Goal: Task Accomplishment & Management: Manage account settings

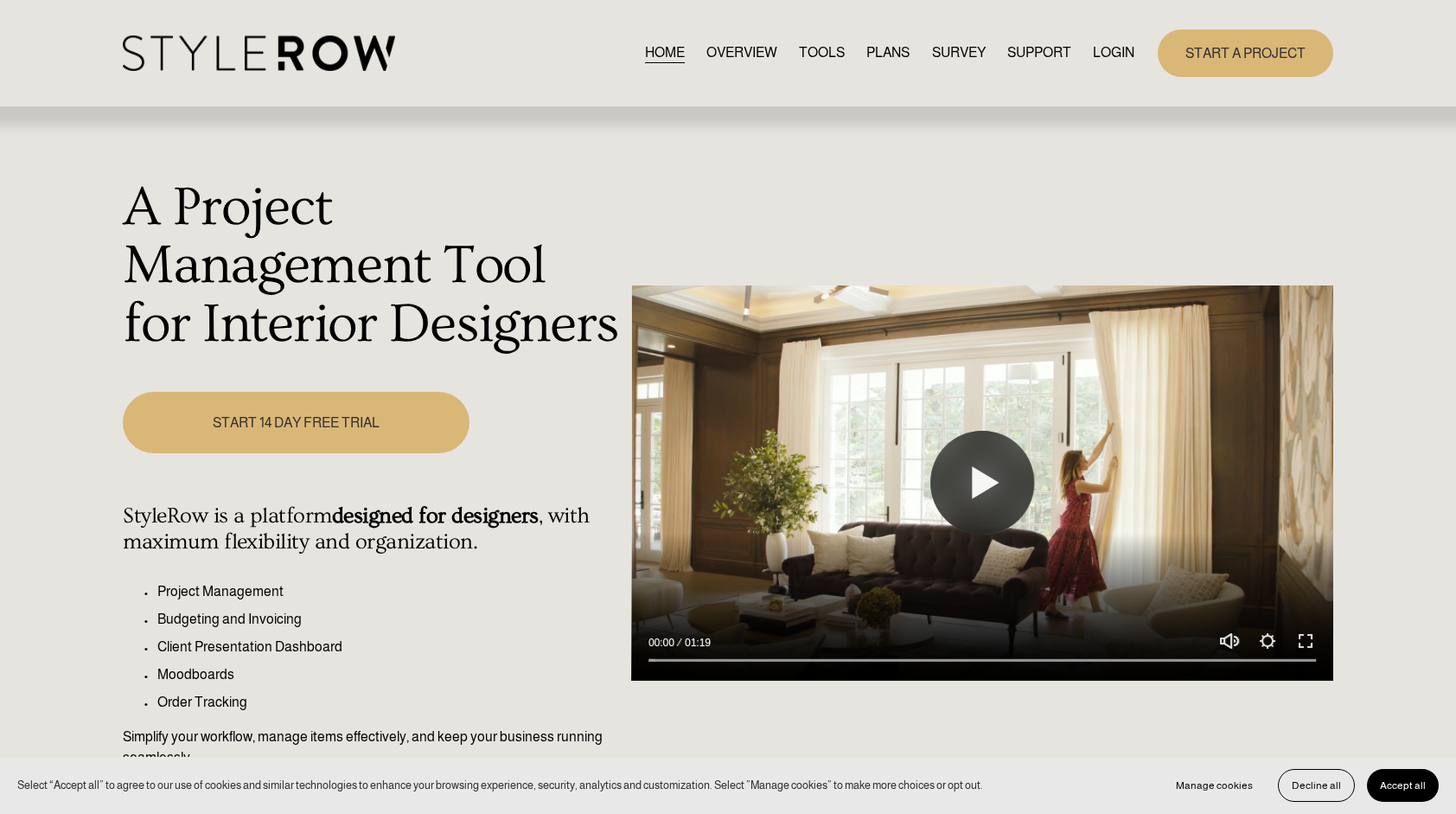
click at [1124, 48] on link "LOGIN" at bounding box center [1114, 53] width 42 height 23
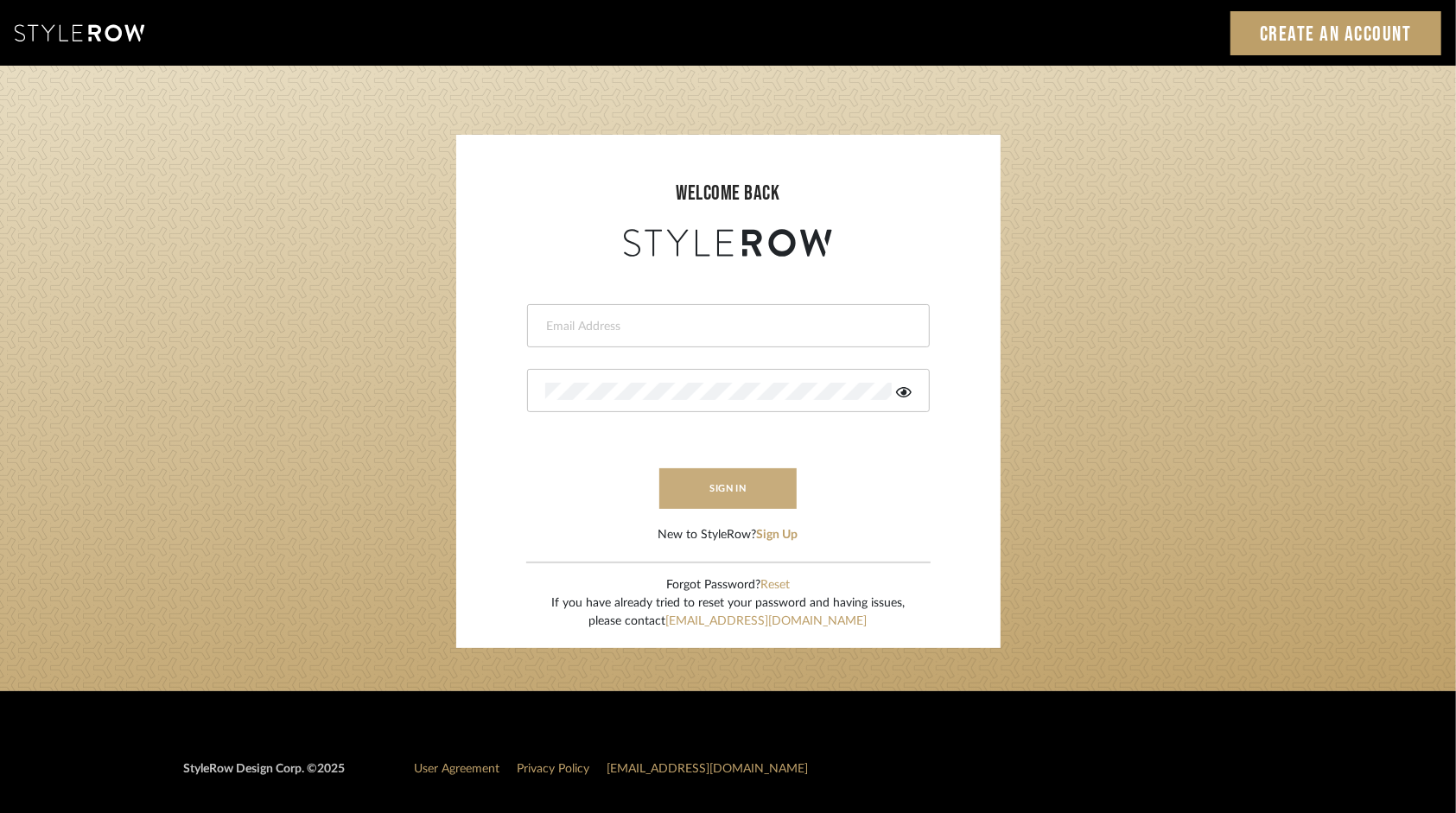
type input "tsummersb@gmail.com"
click at [715, 483] on button "sign in" at bounding box center [728, 488] width 138 height 41
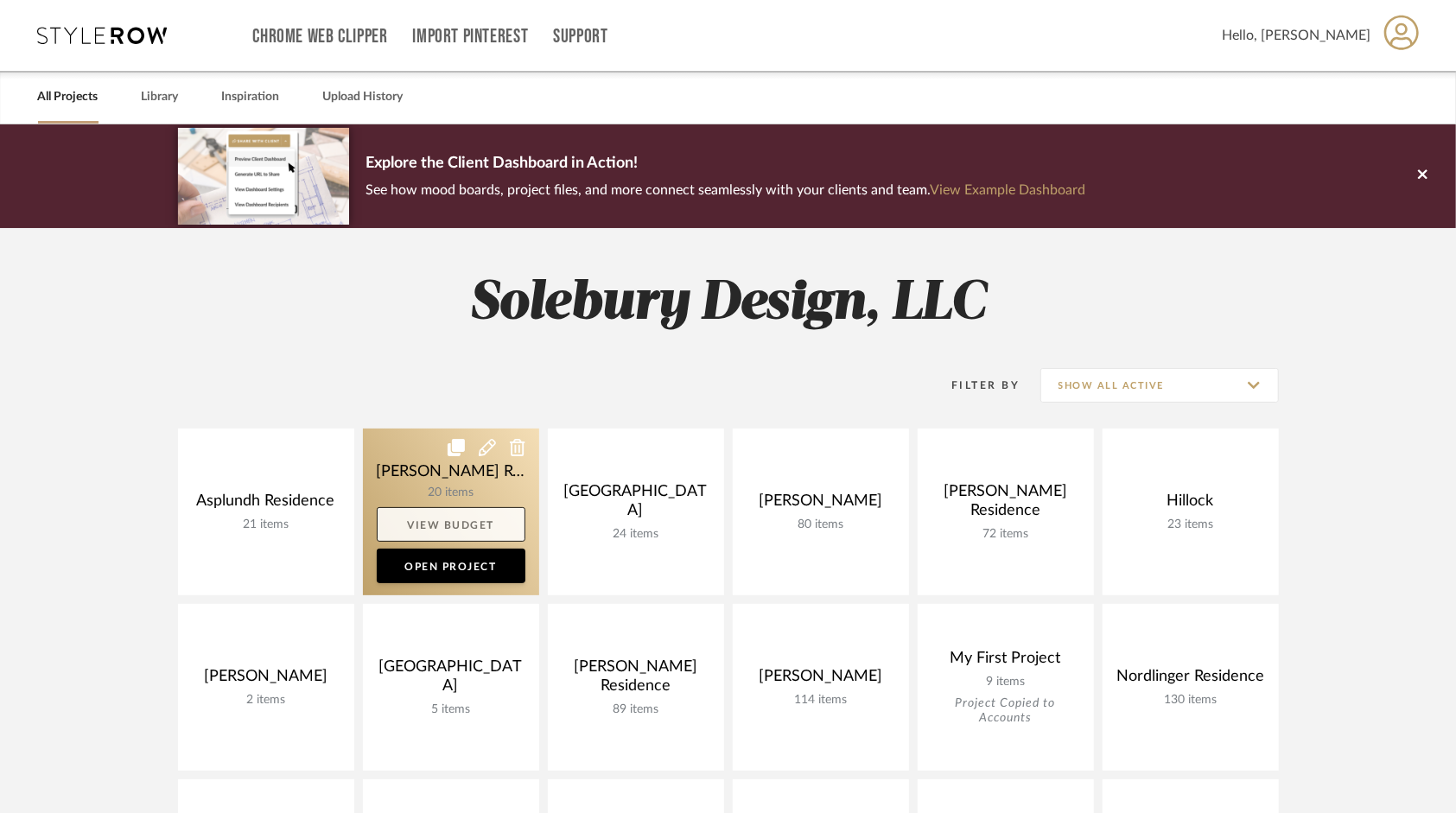
click at [463, 529] on link "View Budget" at bounding box center [450, 524] width 149 height 34
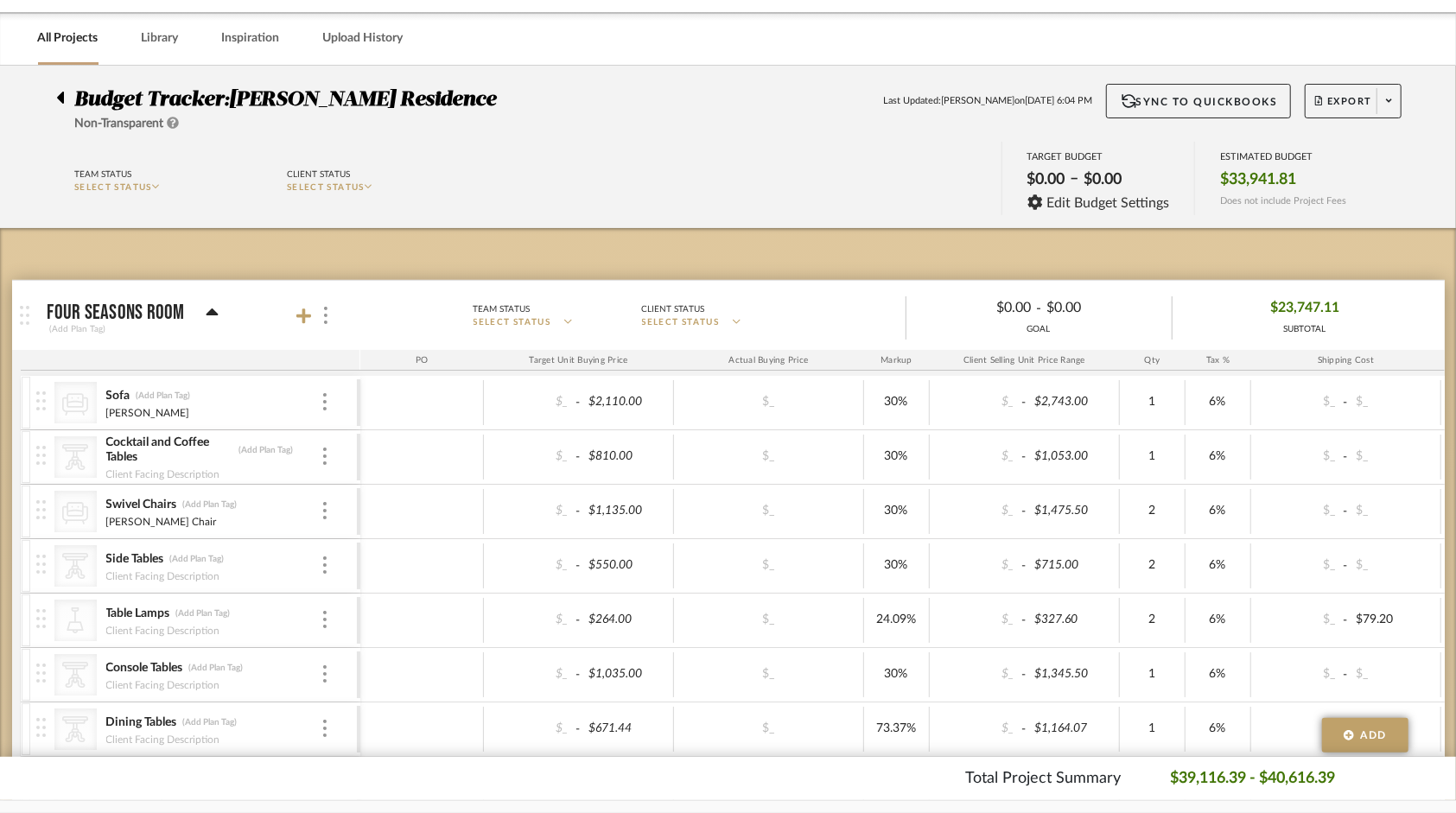
scroll to position [86, 0]
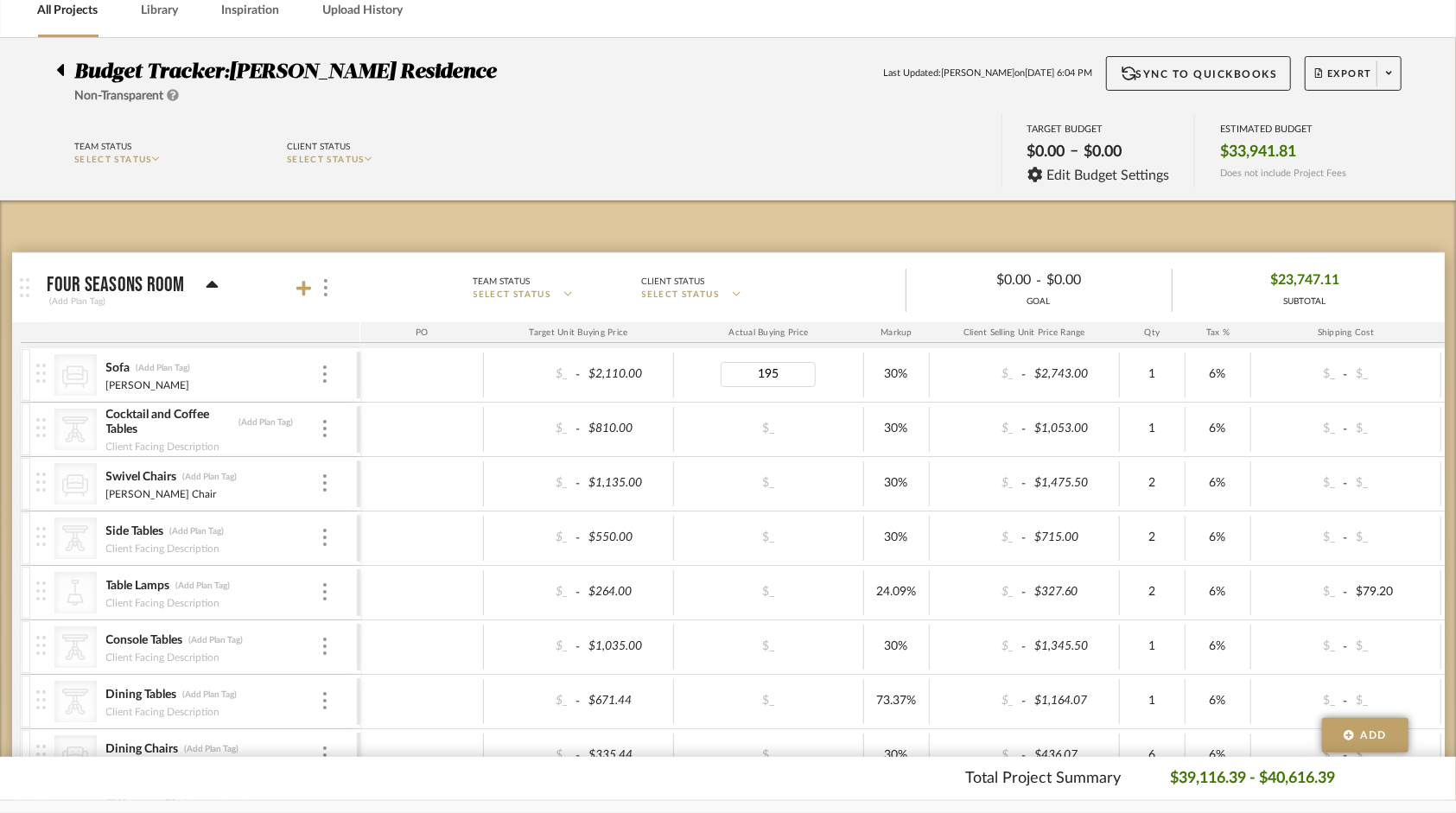
type input "1950"
type input "2743"
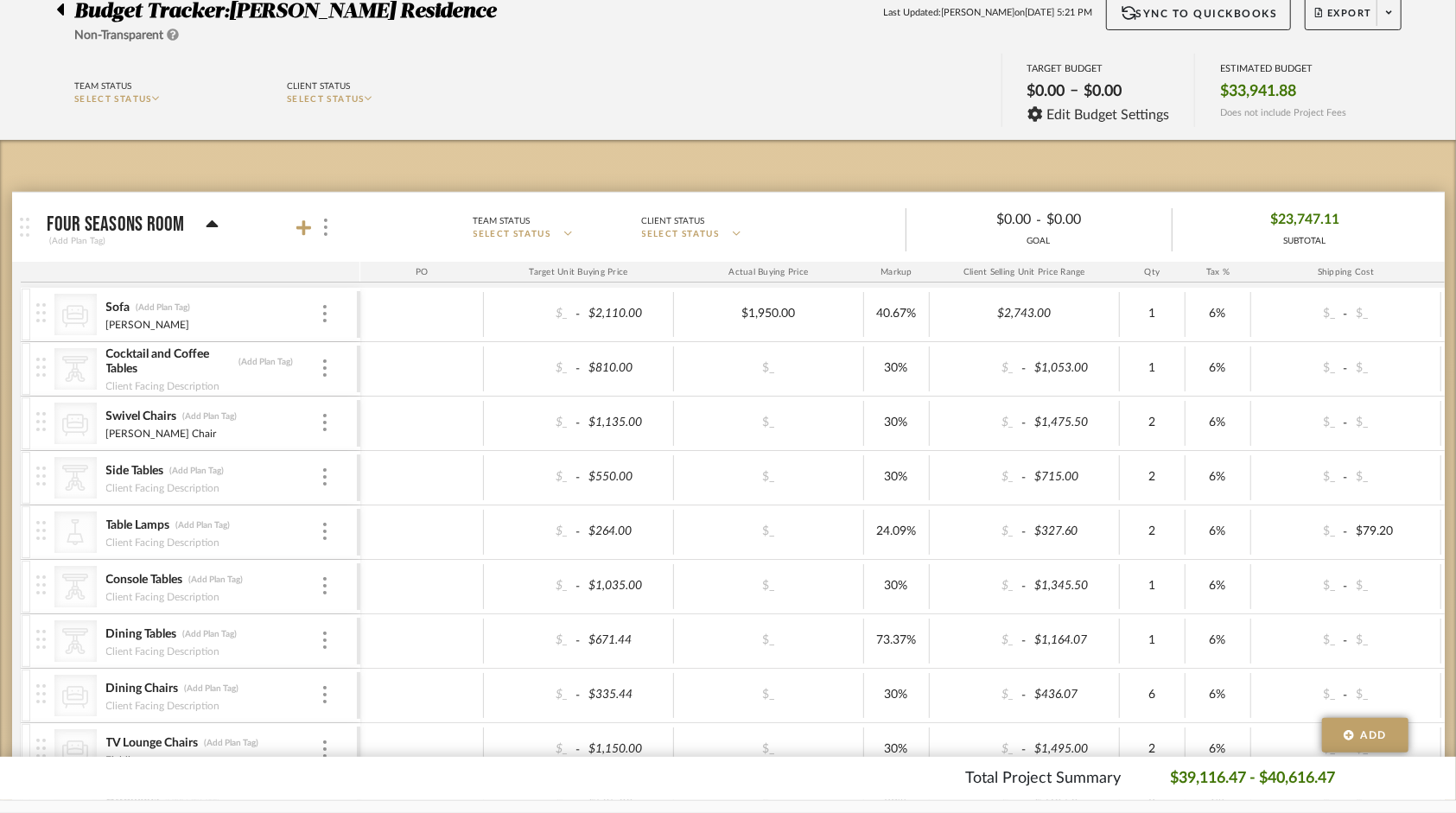
scroll to position [173, 0]
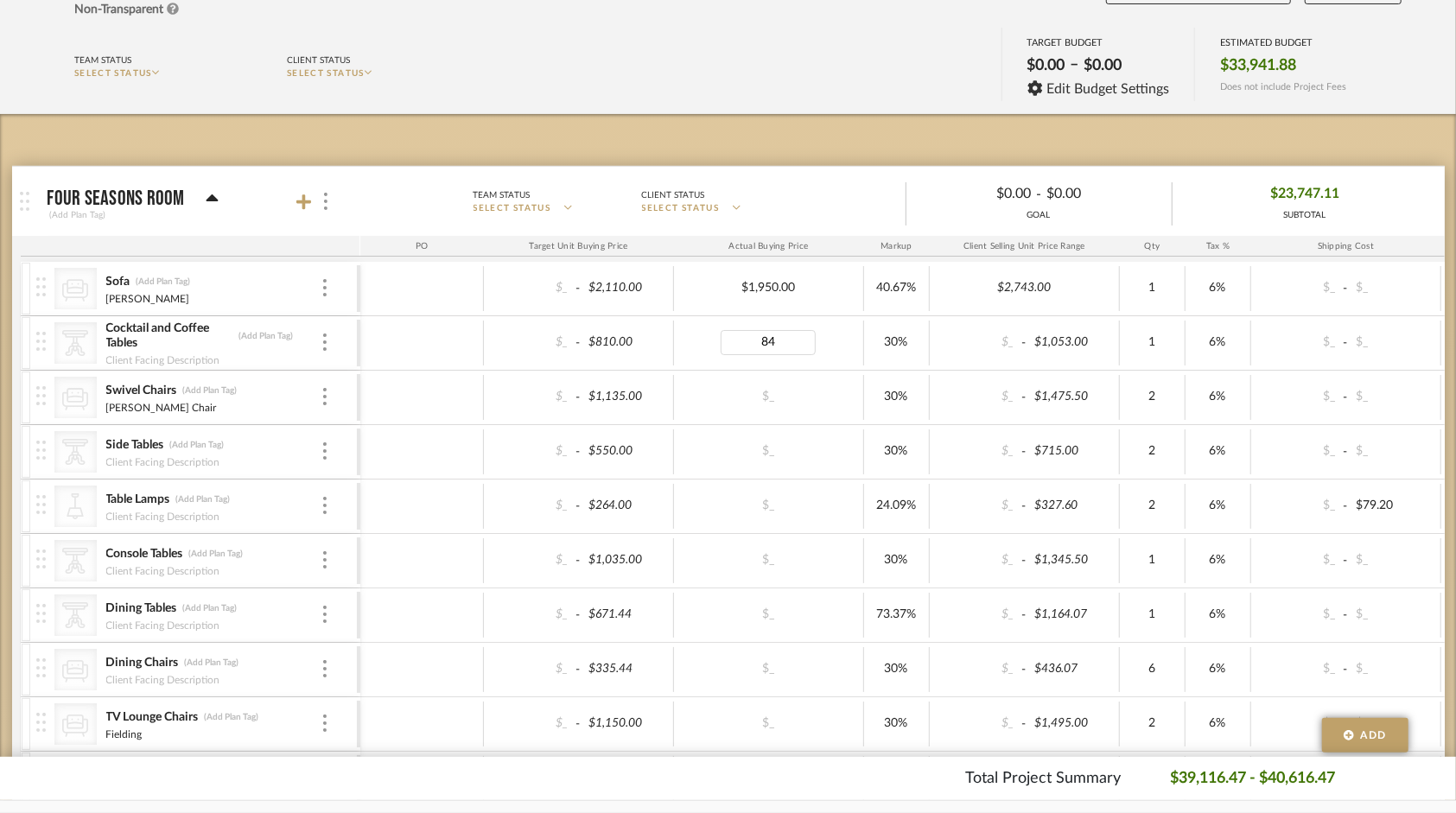
type input "840"
click at [1049, 326] on div "$1,092.00" at bounding box center [1025, 343] width 191 height 45
type input "1053"
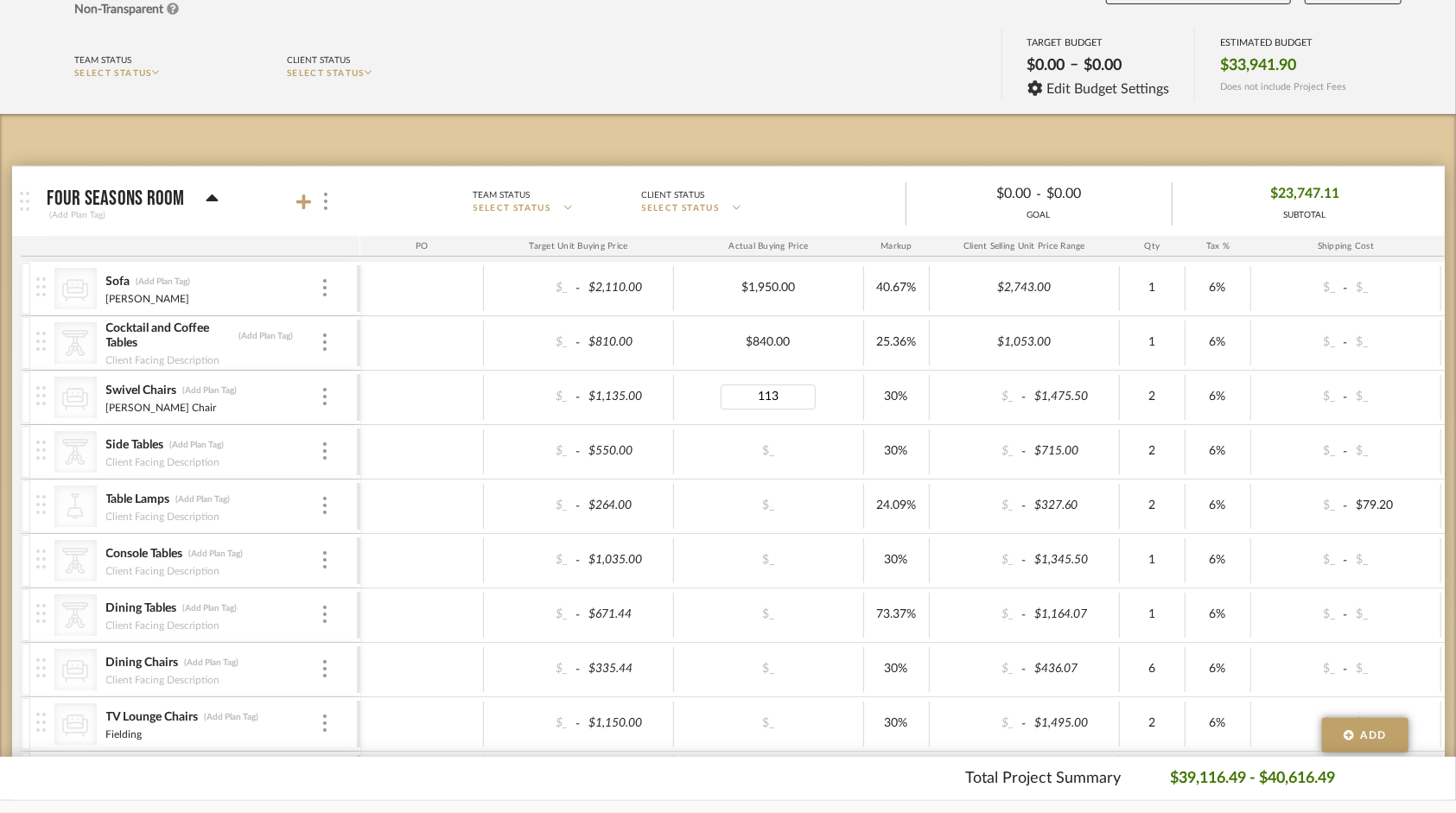
type input "1135"
type input "550"
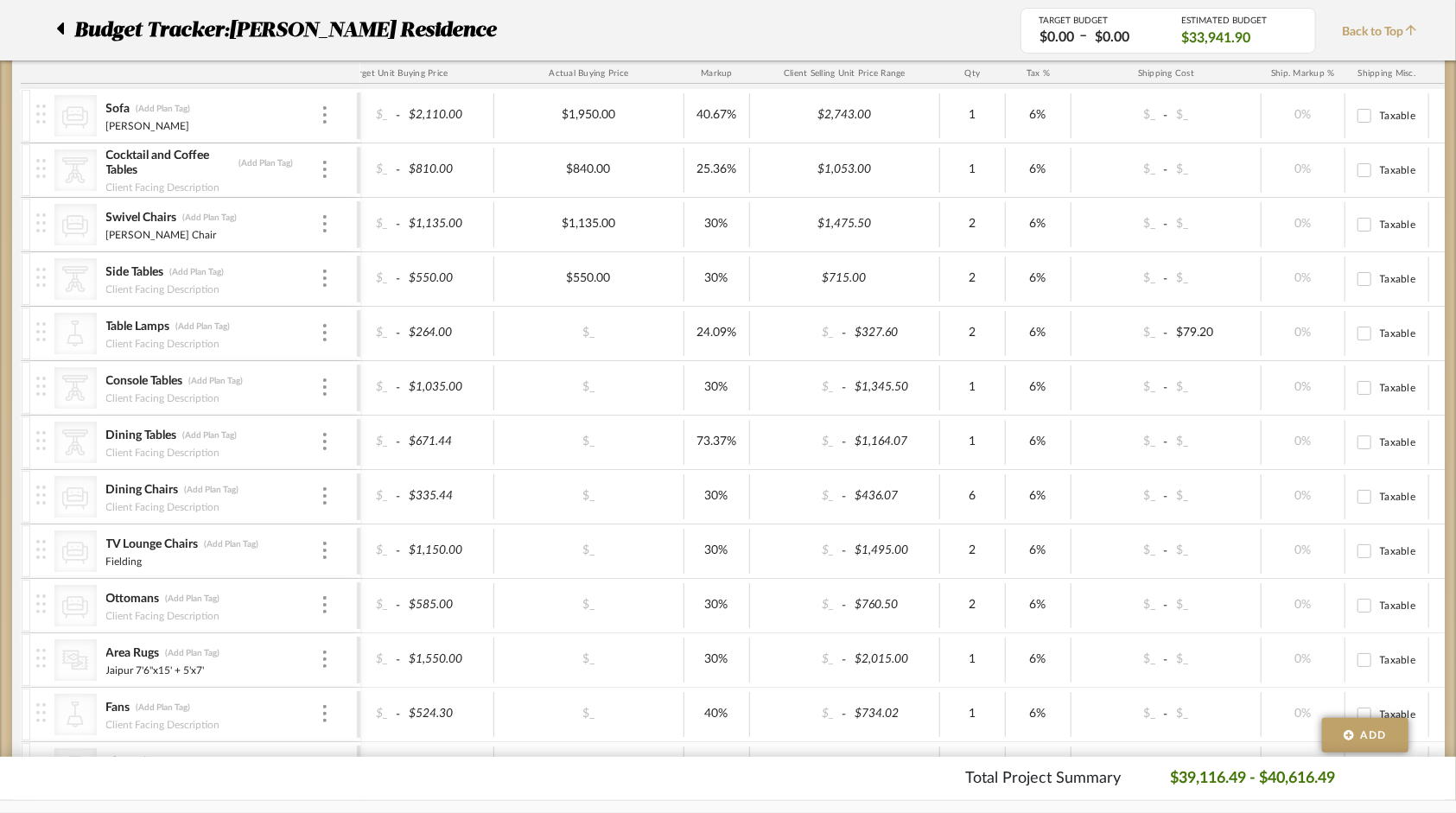
scroll to position [0, 59]
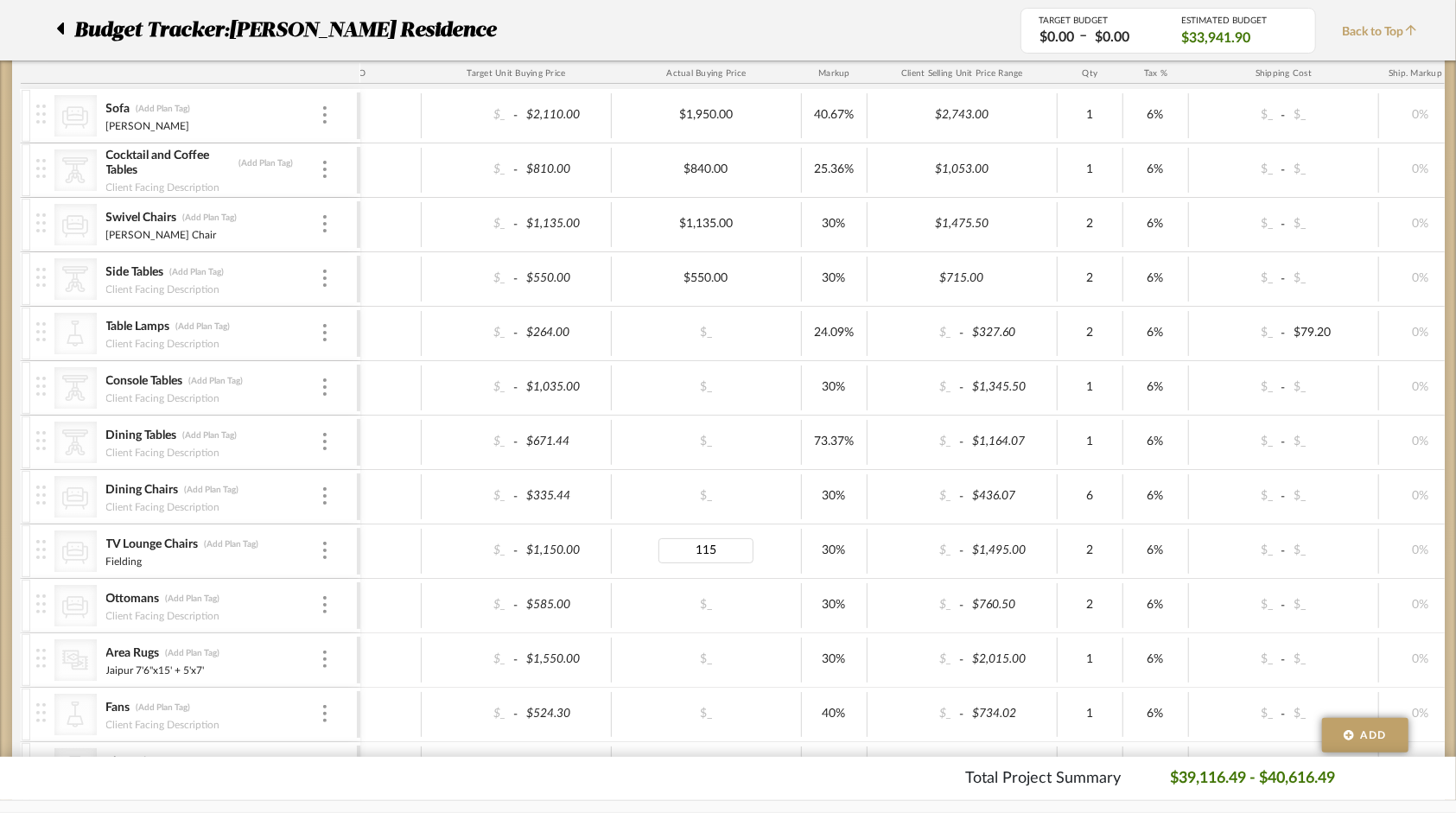
type input "1150"
type input "585"
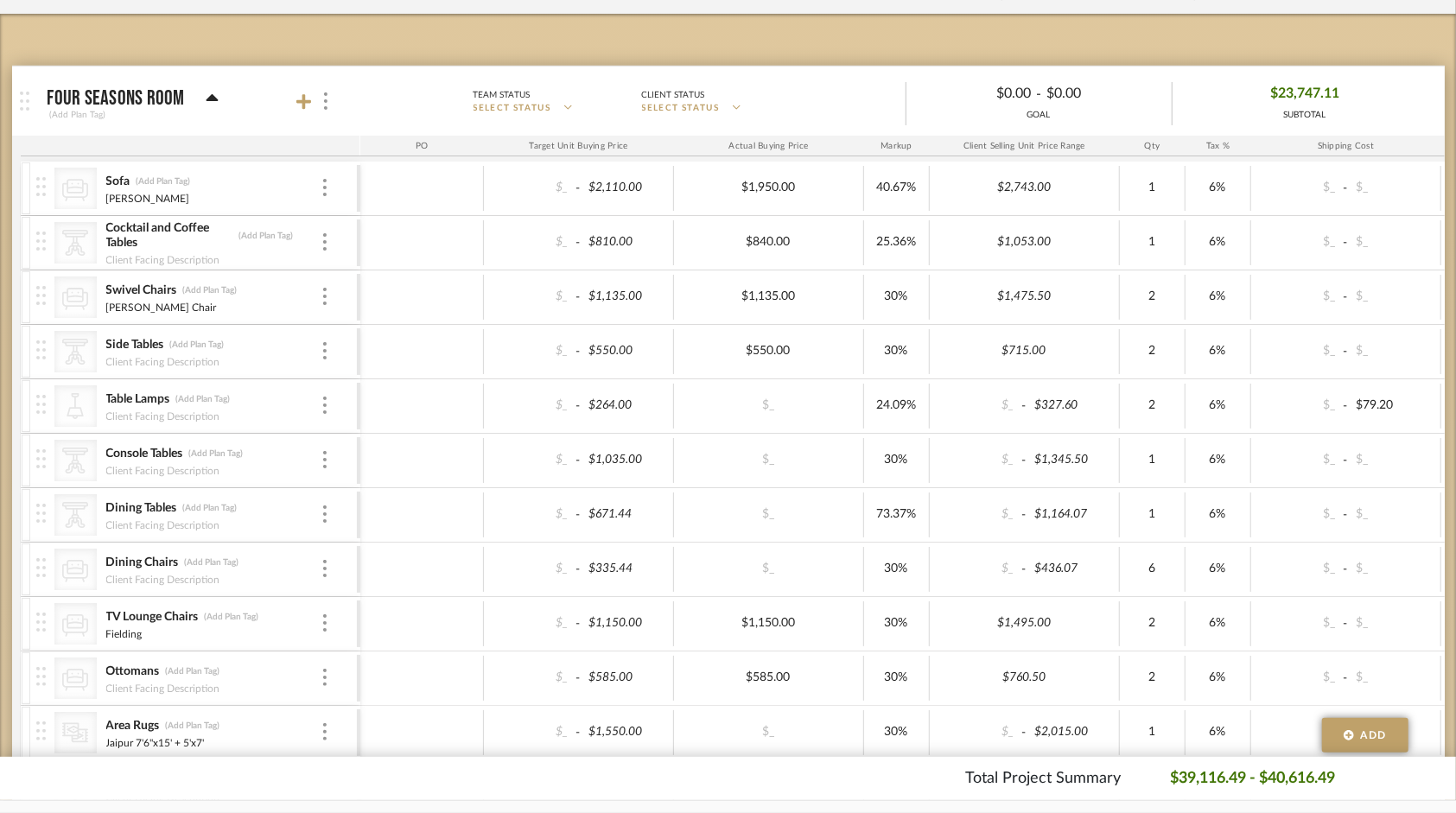
scroll to position [173, 0]
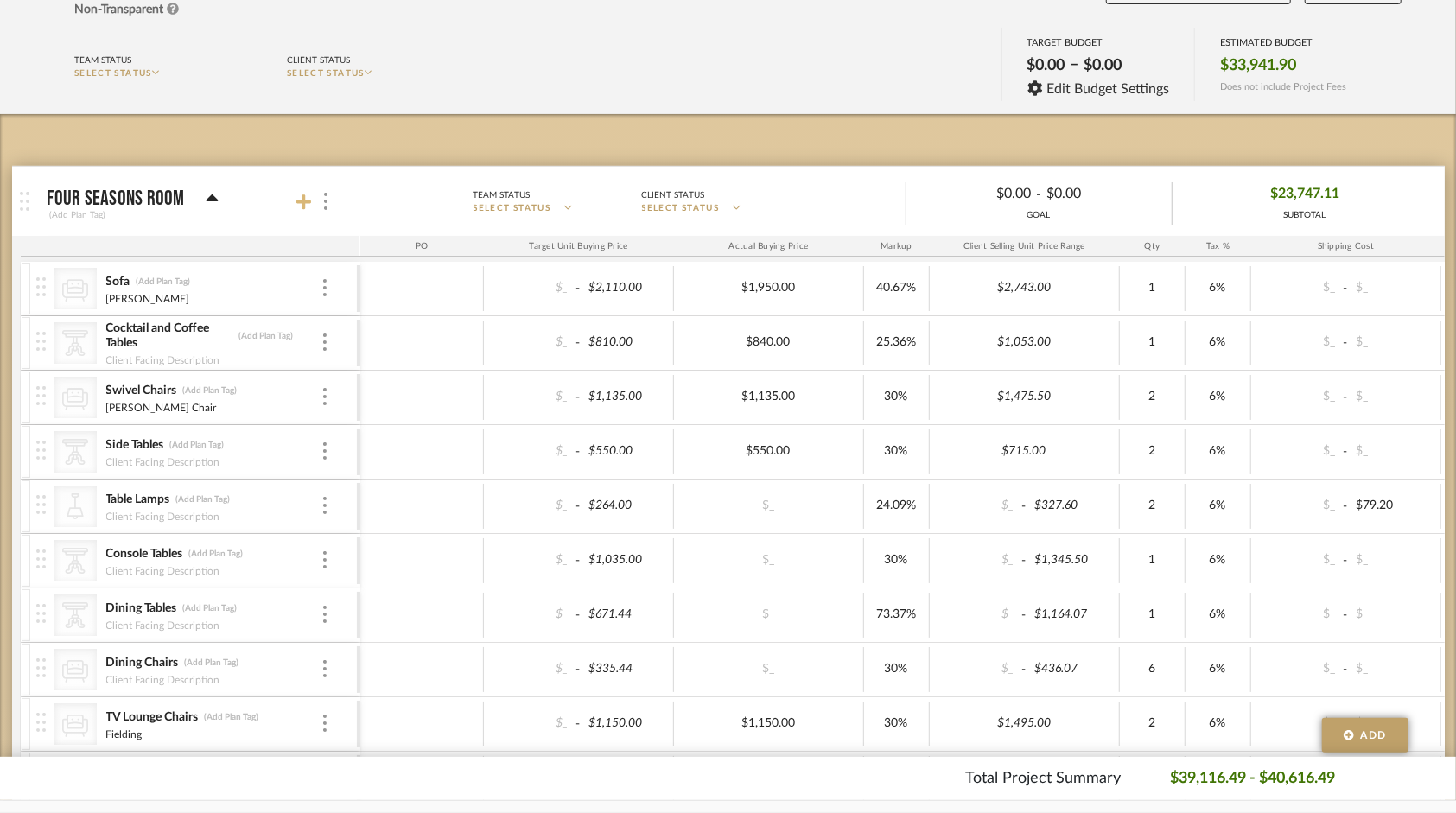
click at [303, 204] on icon at bounding box center [303, 202] width 16 height 16
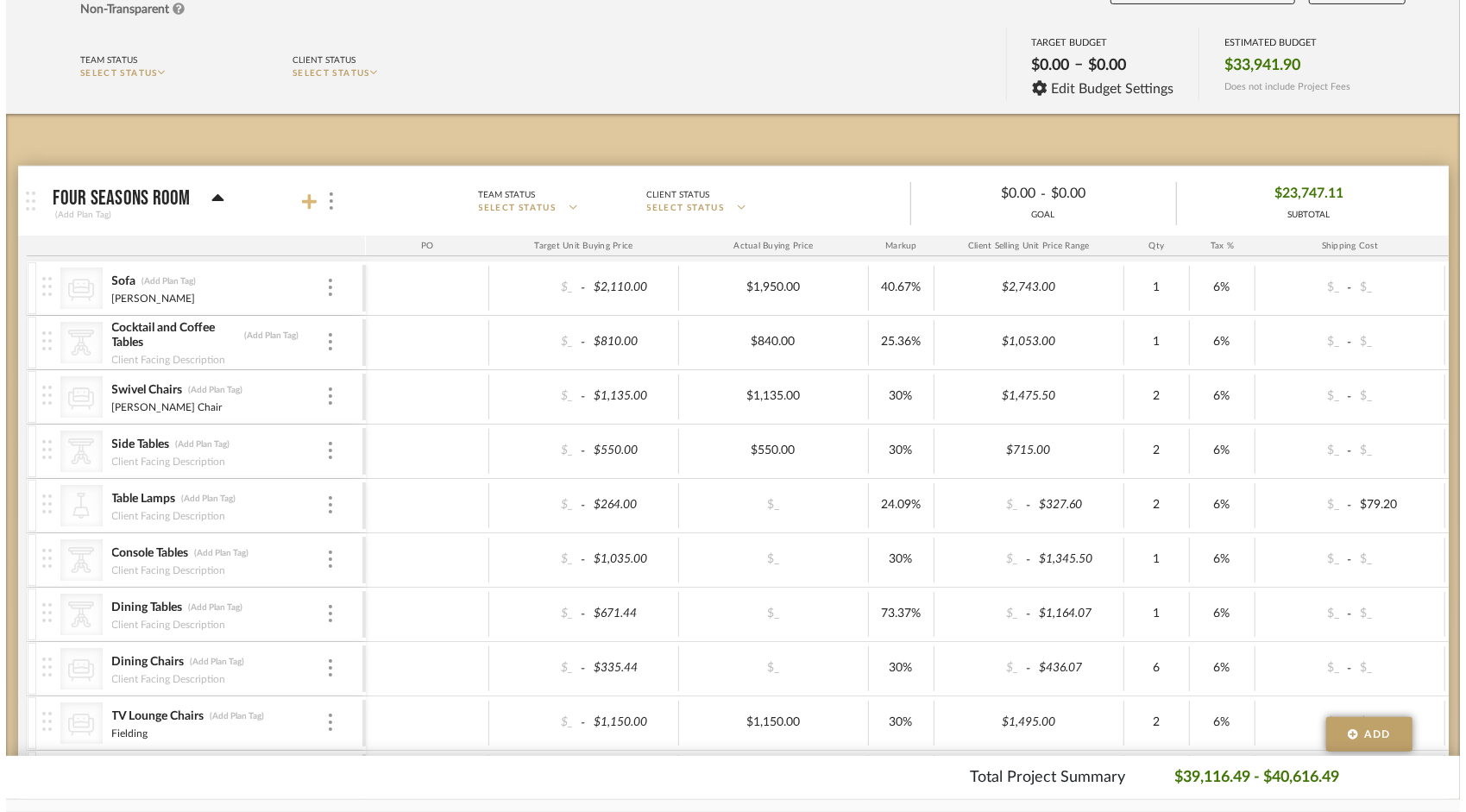
scroll to position [0, 0]
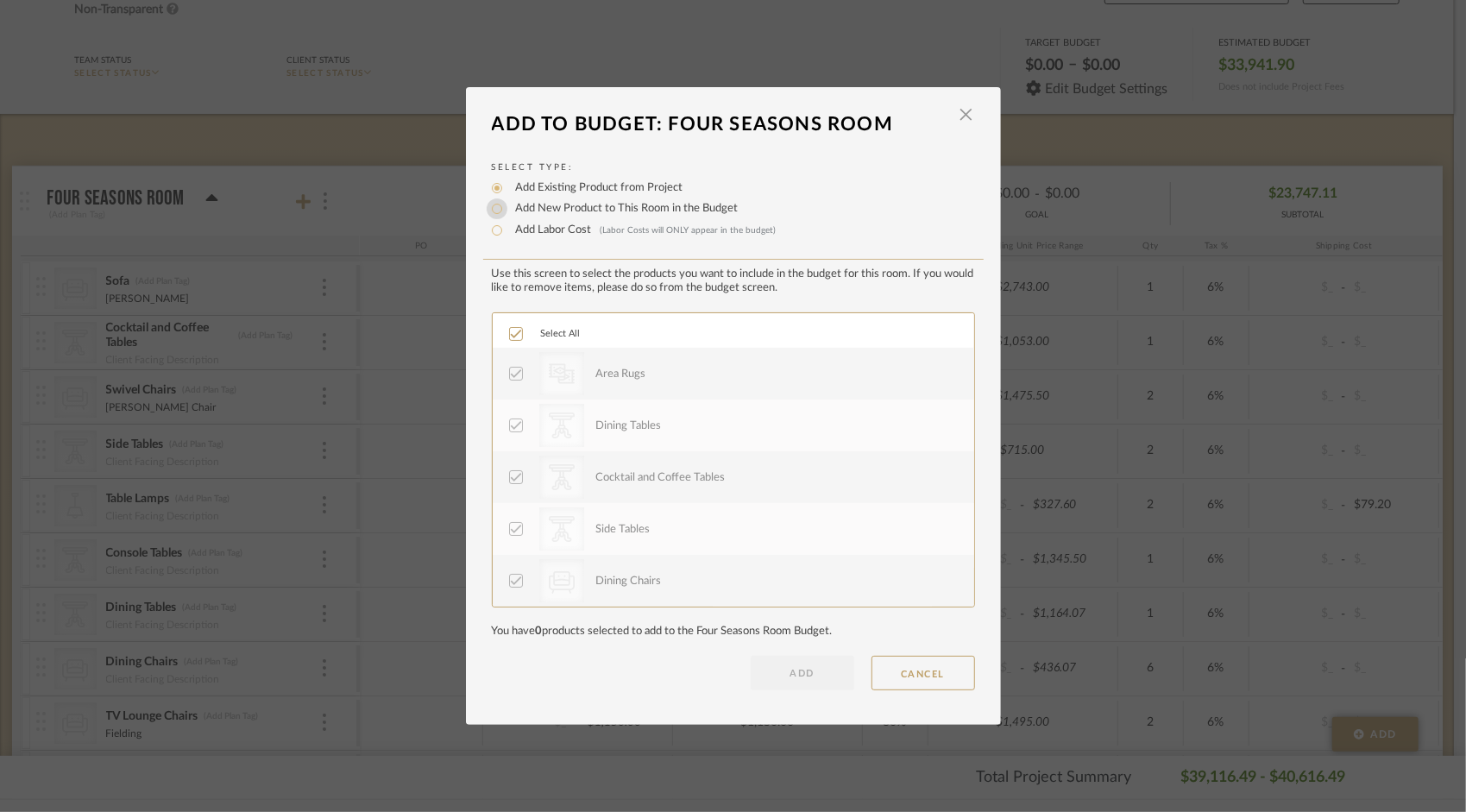
click at [493, 207] on input "Add New Product to This Room in the Budget" at bounding box center [497, 209] width 20 height 20
radio input "true"
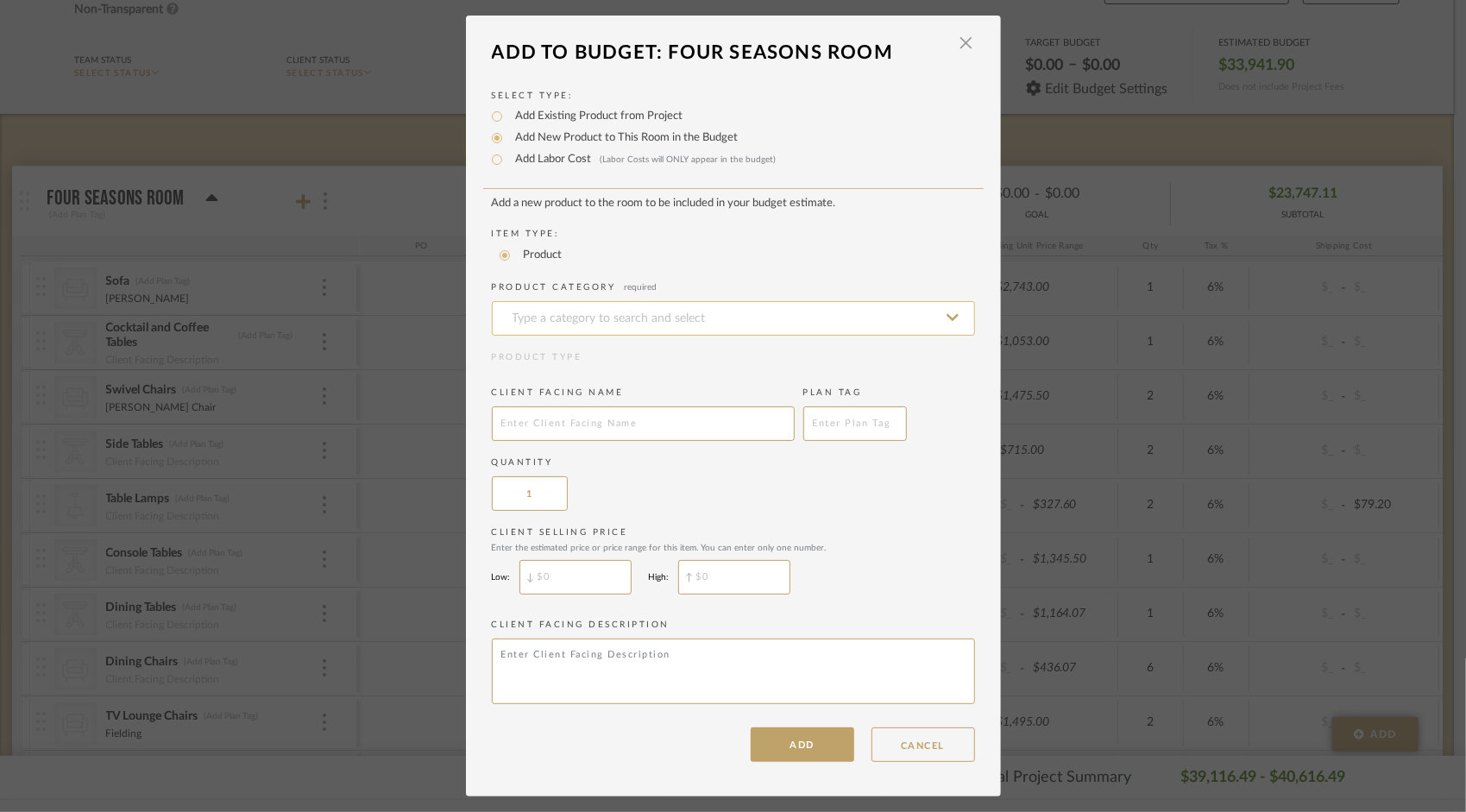
click at [642, 321] on input at bounding box center [733, 318] width 483 height 34
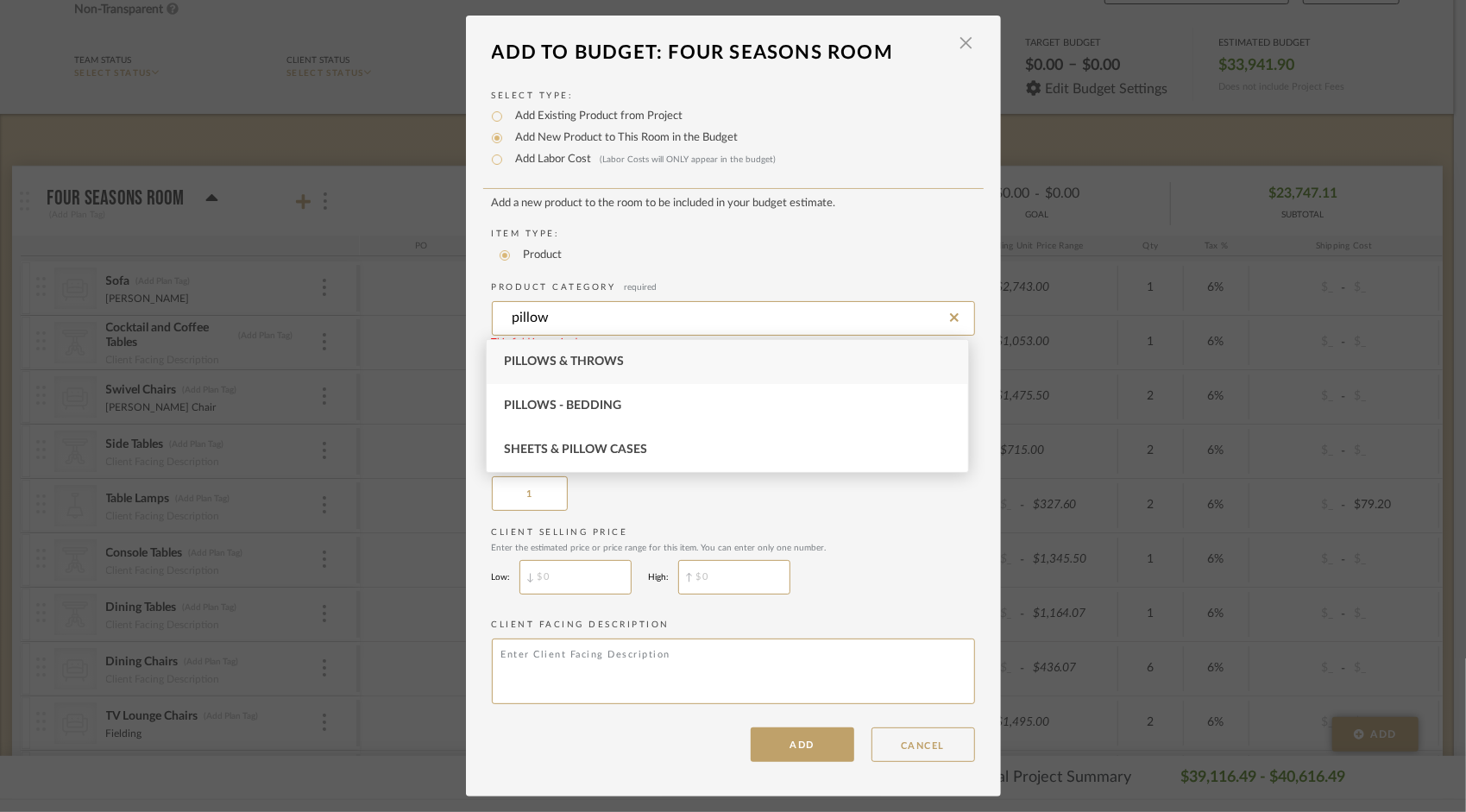
click at [615, 361] on span "Pillows & Throws" at bounding box center [564, 361] width 120 height 12
type input "Pillows & Throws"
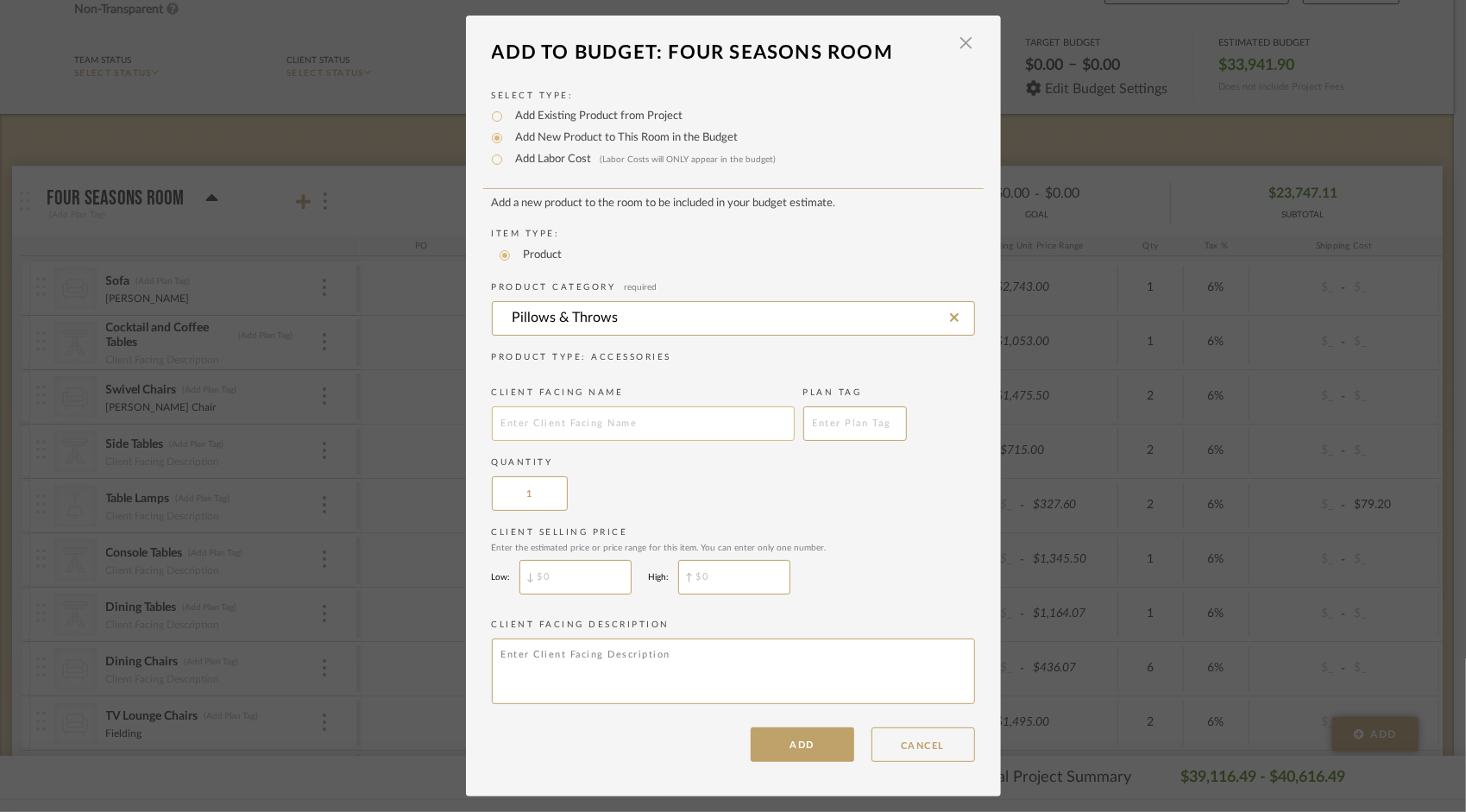
click at [586, 426] on input "text" at bounding box center [643, 423] width 303 height 34
type input "Outdoor Pillows (5)"
type input "$"
click at [546, 580] on input "$" at bounding box center [575, 576] width 112 height 34
type input "$"
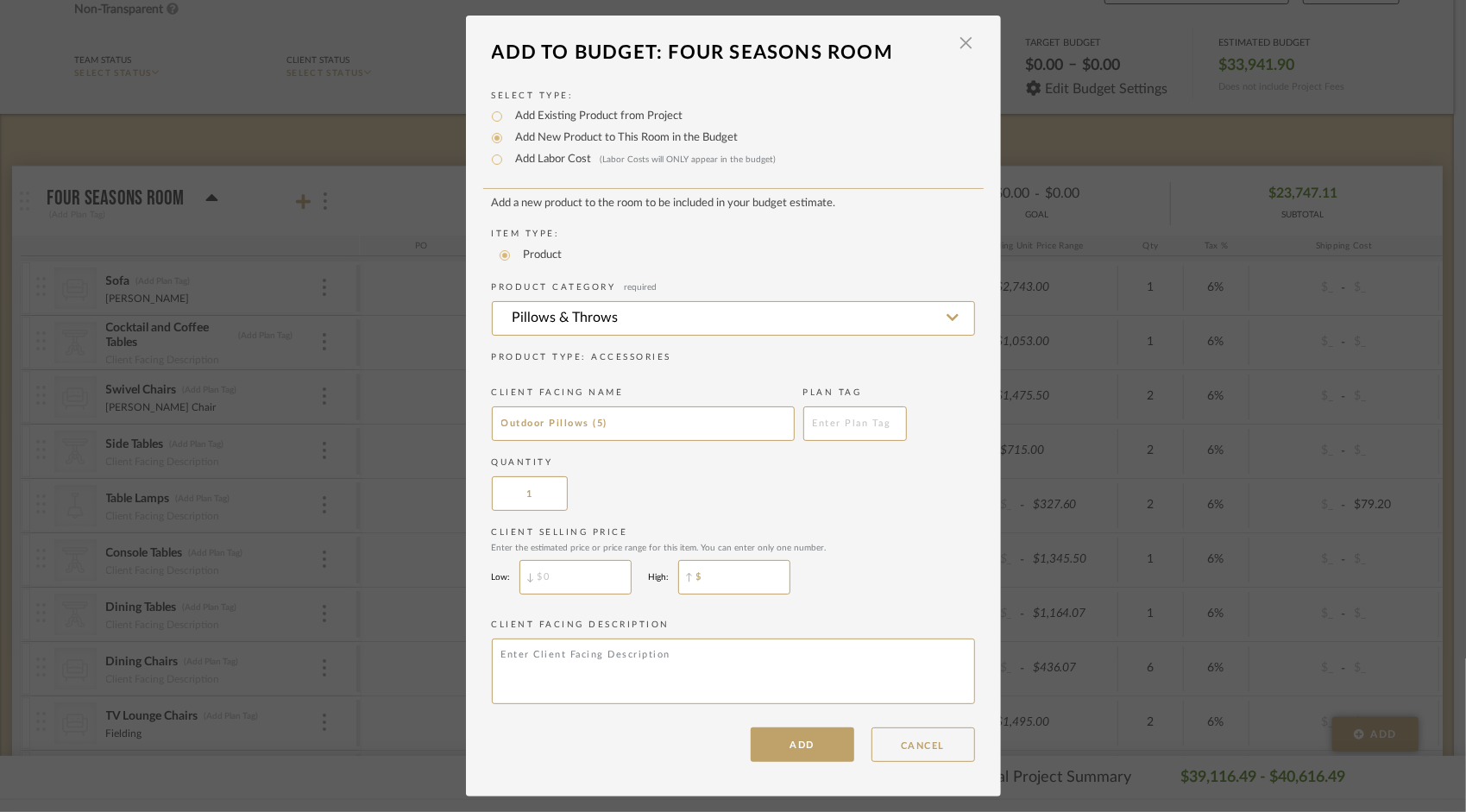
click at [752, 577] on input "$" at bounding box center [733, 576] width 112 height 34
type input "$"
click at [573, 580] on input "$" at bounding box center [575, 576] width 112 height 34
click at [596, 576] on input "text" at bounding box center [575, 576] width 112 height 34
click at [584, 583] on input "$" at bounding box center [575, 576] width 112 height 34
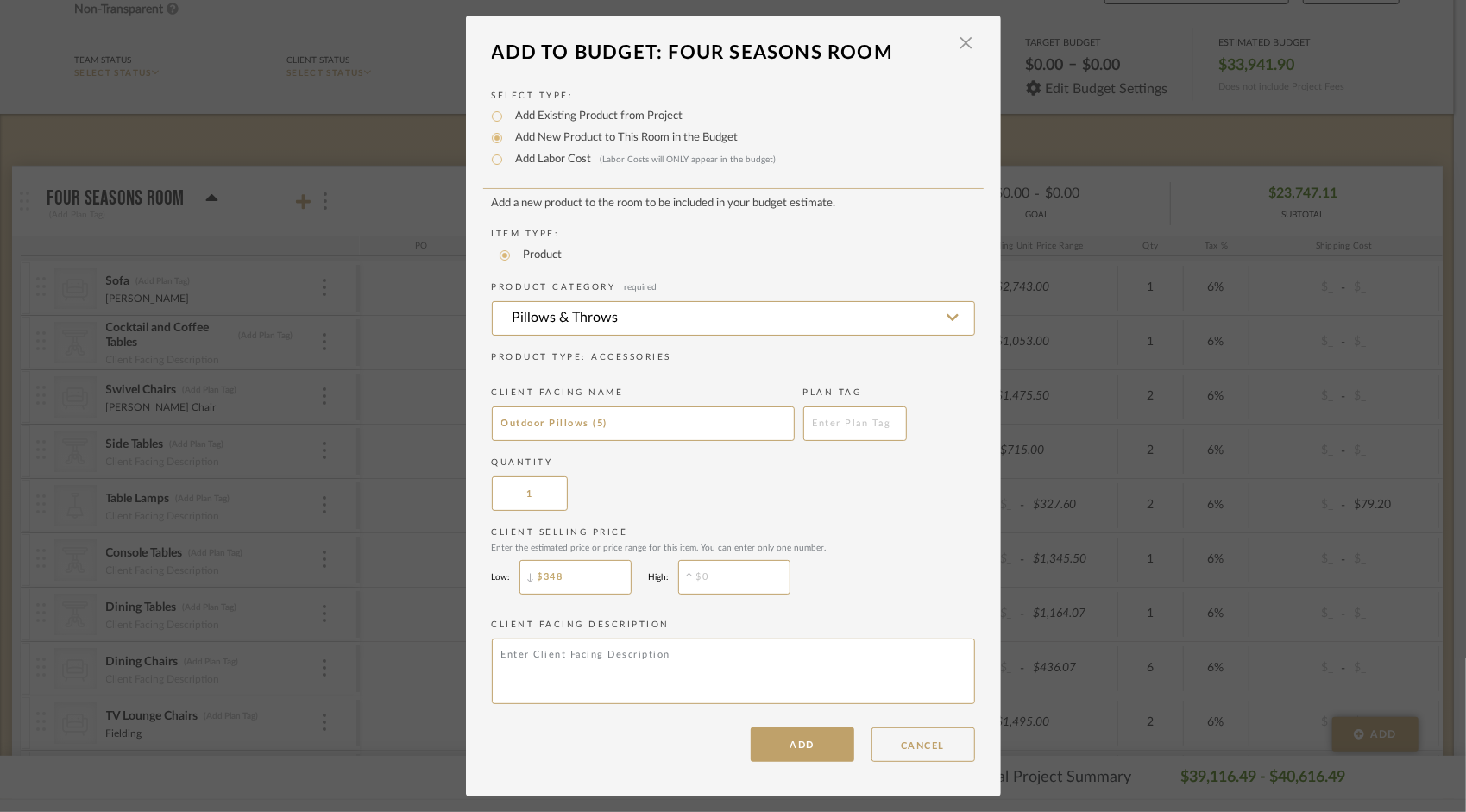
drag, startPoint x: 572, startPoint y: 581, endPoint x: 390, endPoint y: 546, distance: 185.3
click at [466, 546] on mat-dialog-content "Add To Budget: Four Seasons Room × Select Type: Add Existing Product from Proje…" at bounding box center [733, 397] width 535 height 728
type input "$438"
click at [810, 749] on button "ADD" at bounding box center [803, 744] width 103 height 34
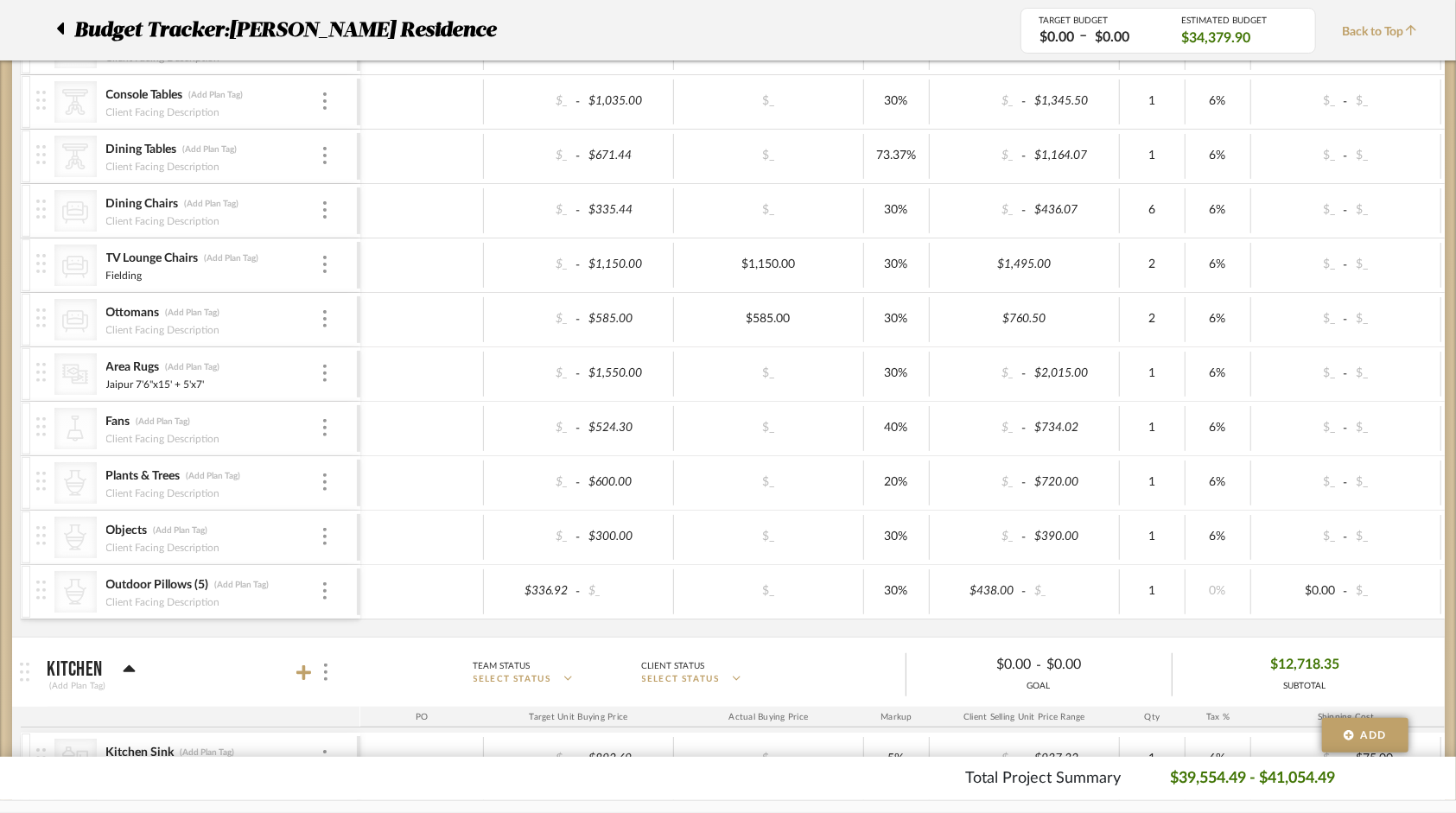
scroll to position [605, 0]
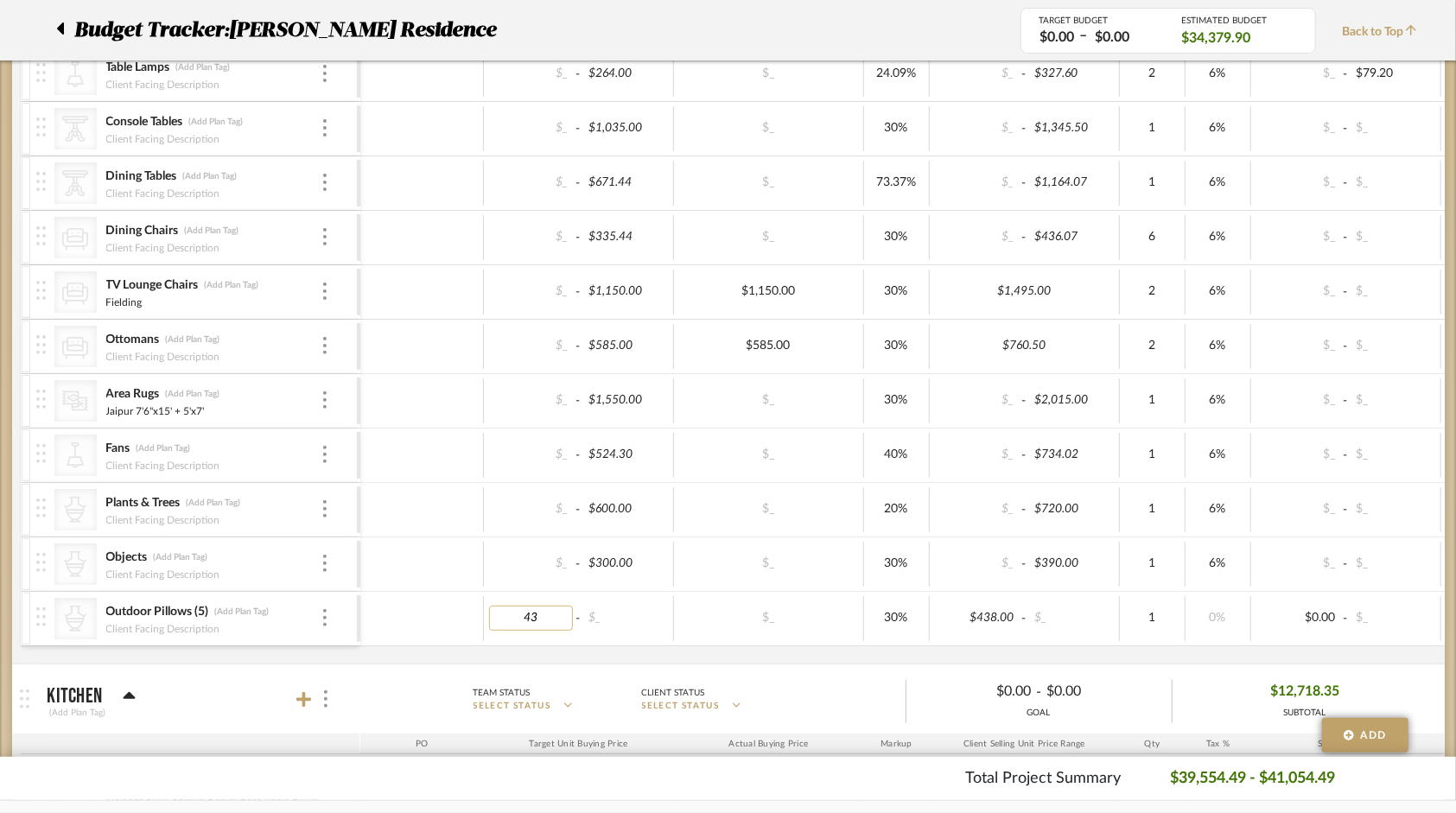
type input "438"
click at [914, 611] on input "30" at bounding box center [896, 618] width 55 height 25
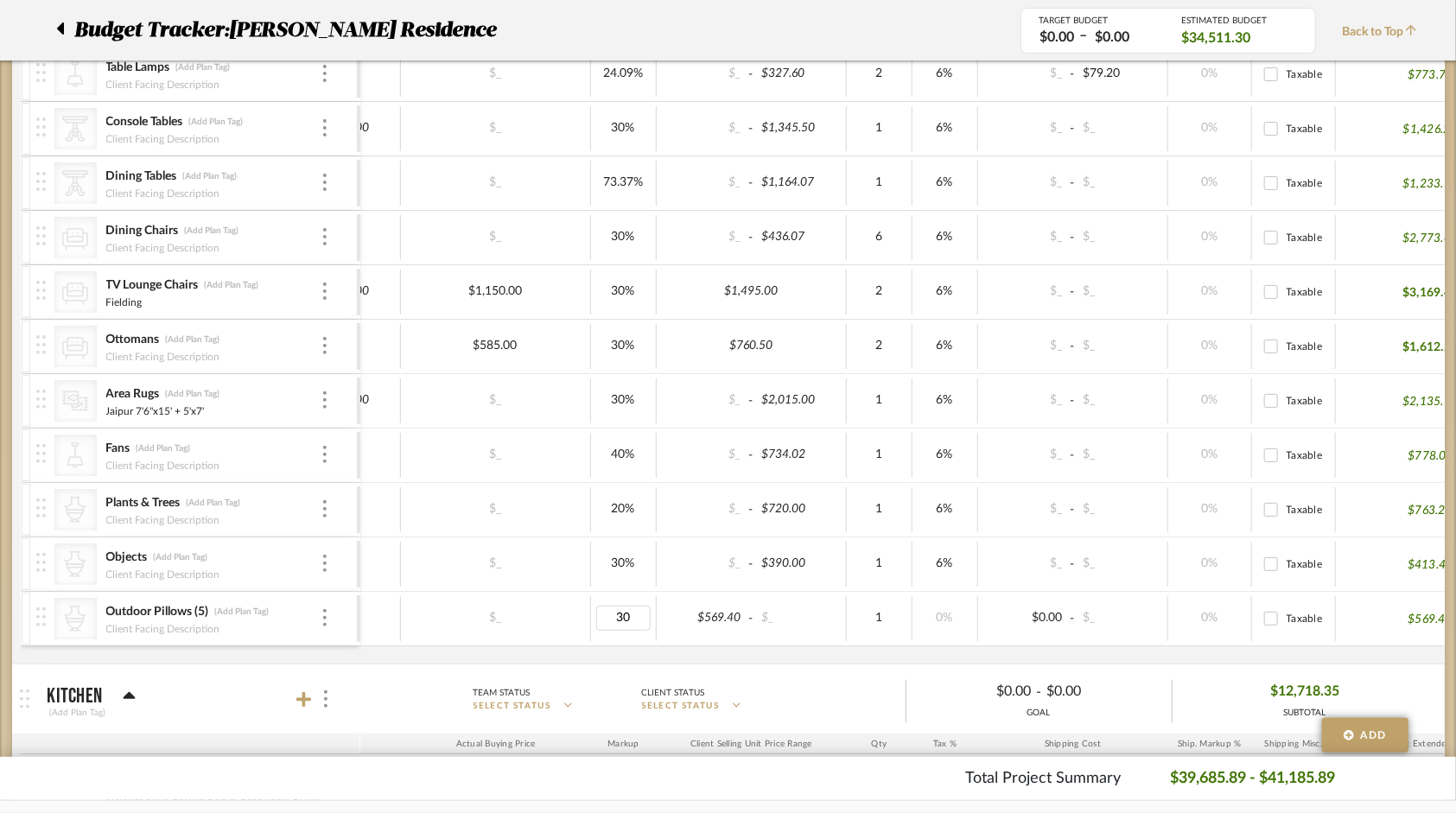
scroll to position [0, 339]
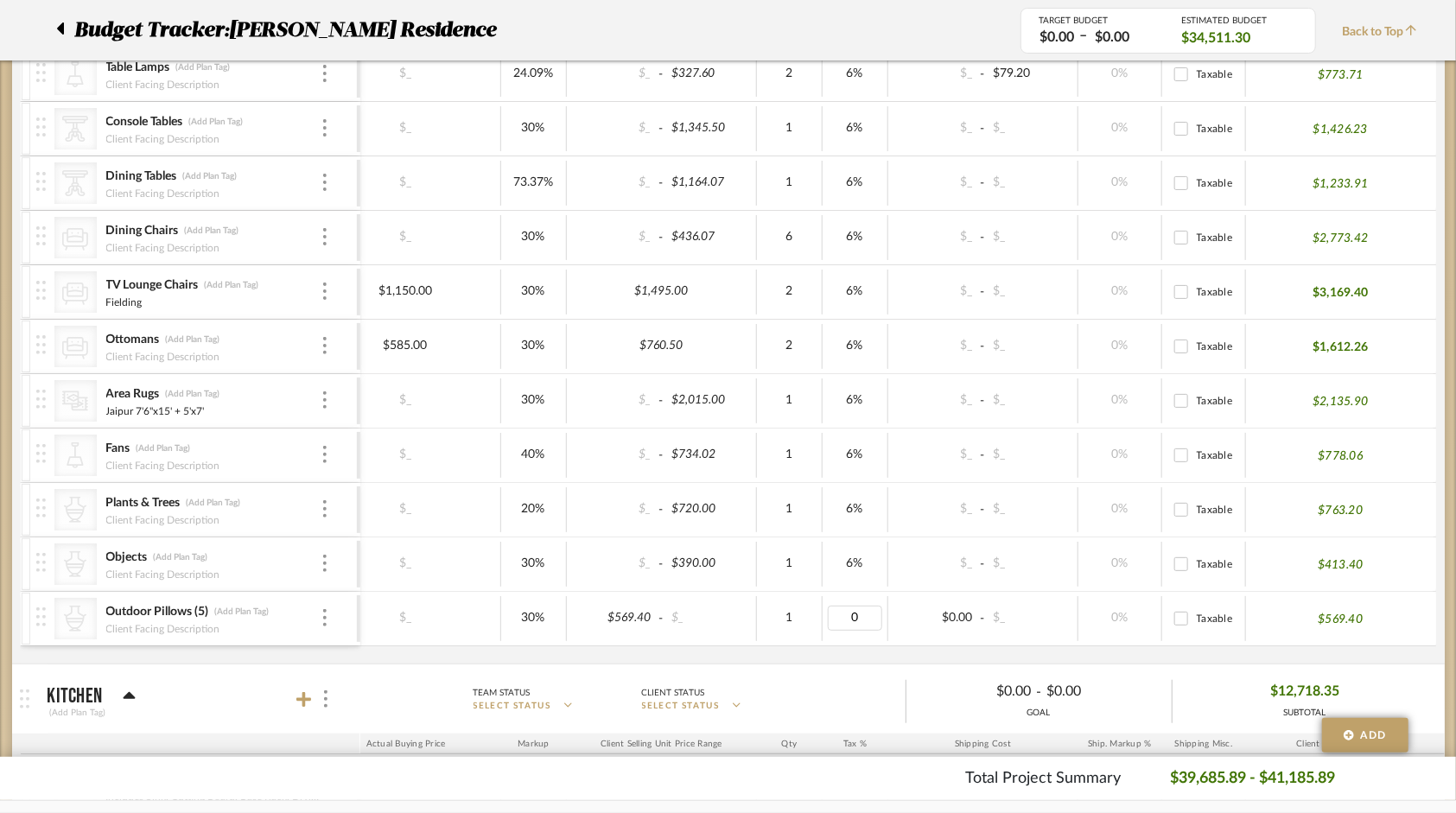
type input "6"
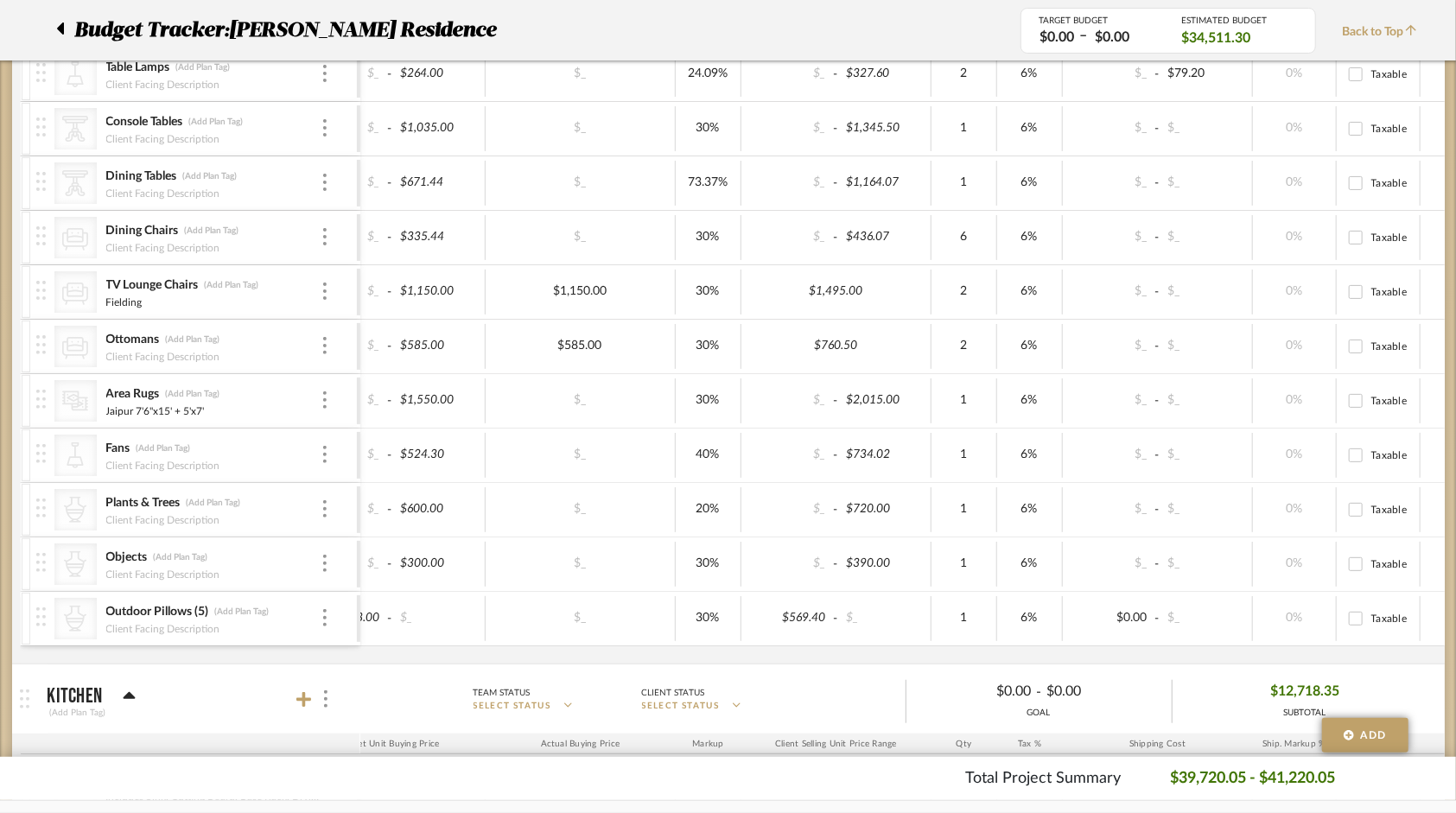
scroll to position [0, 184]
